Goal: Navigation & Orientation: Find specific page/section

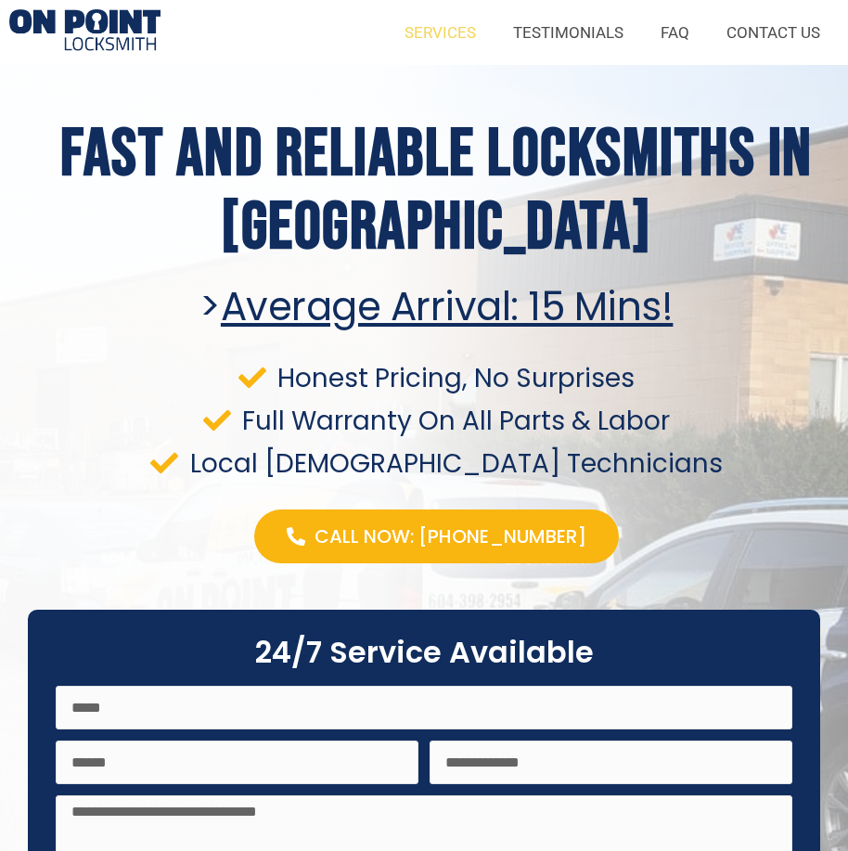
click at [463, 31] on link "SERVICES" at bounding box center [440, 32] width 109 height 43
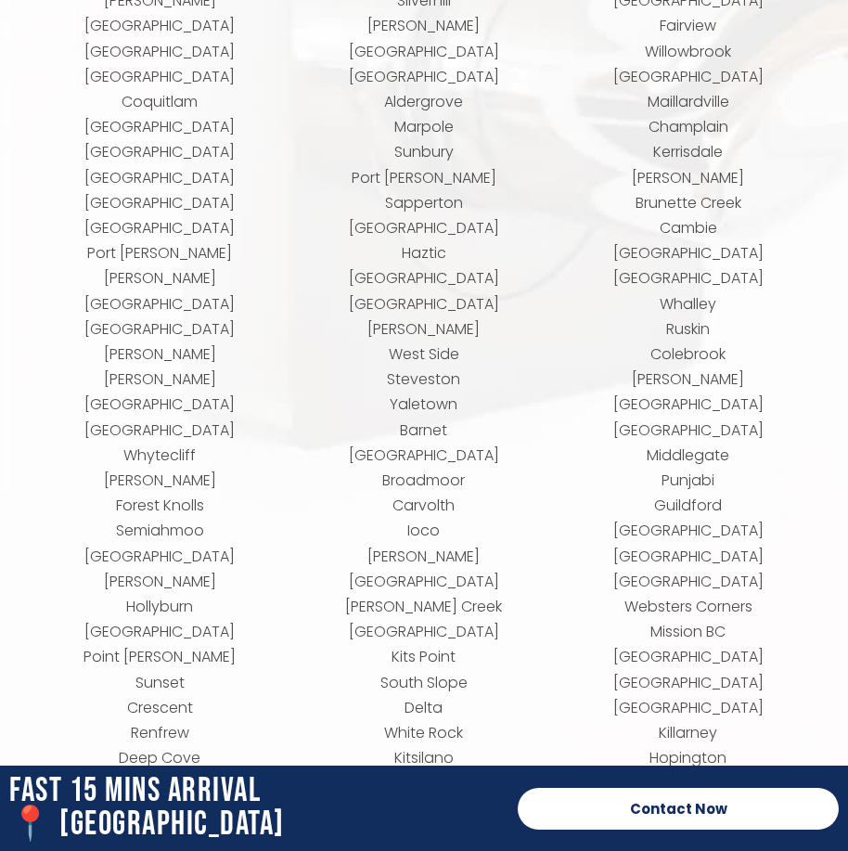
scroll to position [7977, 0]
